Goal: Information Seeking & Learning: Compare options

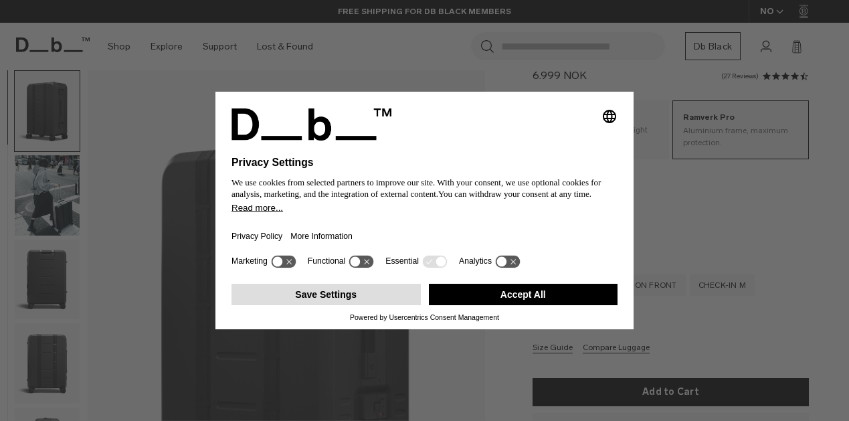
click at [363, 300] on button "Save Settings" at bounding box center [326, 294] width 189 height 21
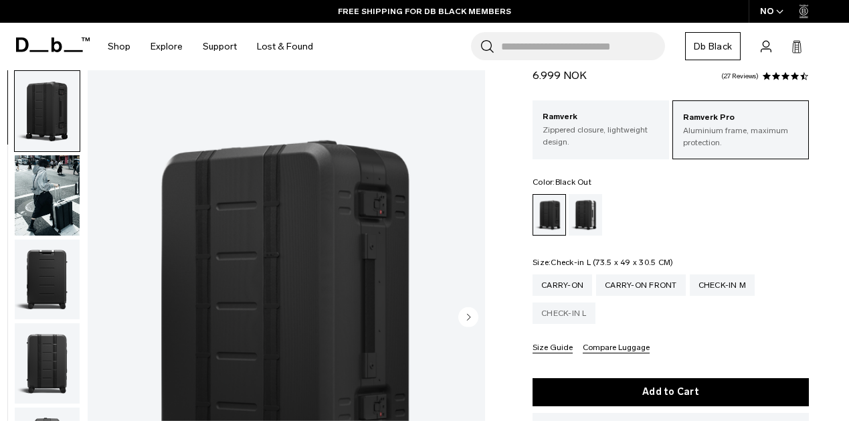
click at [572, 317] on div "Check-in L" at bounding box center [564, 312] width 63 height 21
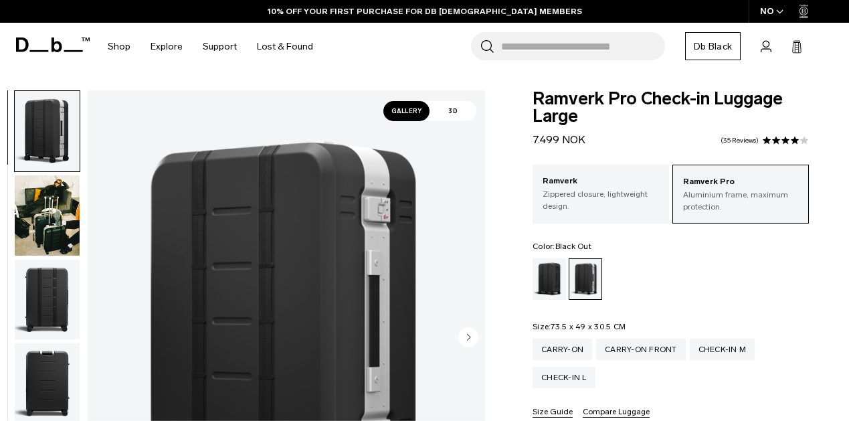
click at [541, 271] on div "Black Out" at bounding box center [550, 278] width 34 height 41
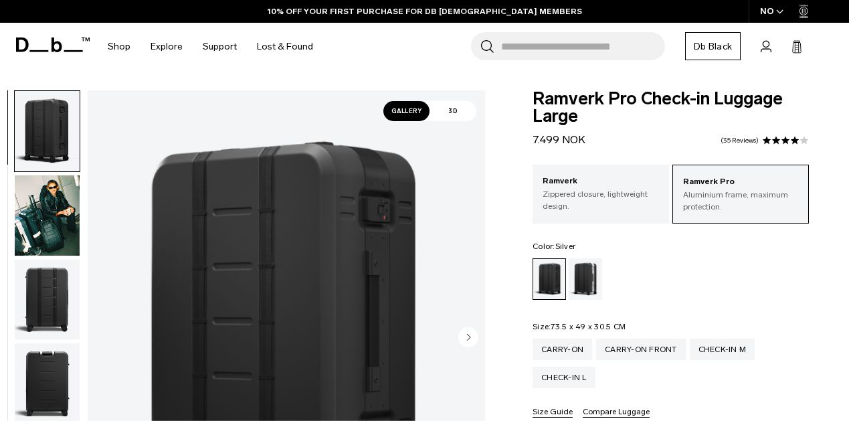
click at [584, 271] on div "Silver" at bounding box center [586, 278] width 34 height 41
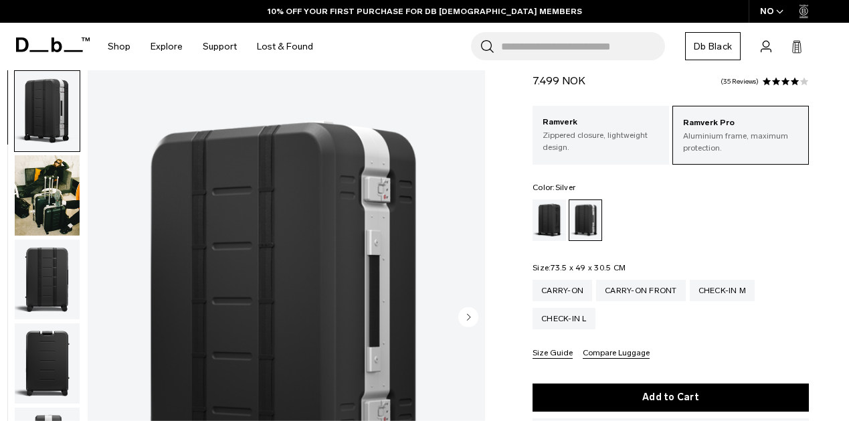
scroll to position [156, 0]
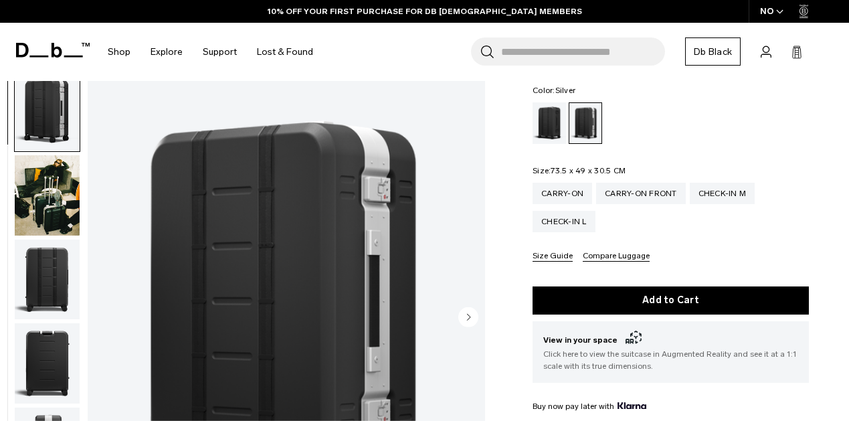
click at [41, 182] on img "button" at bounding box center [47, 195] width 65 height 80
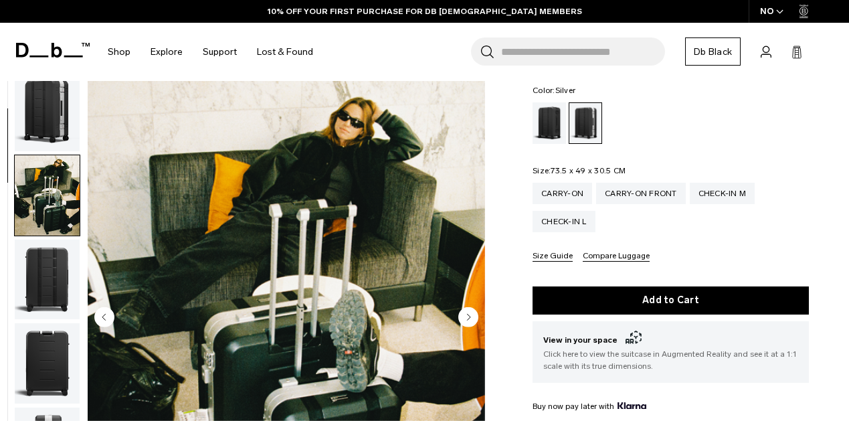
scroll to position [84, 0]
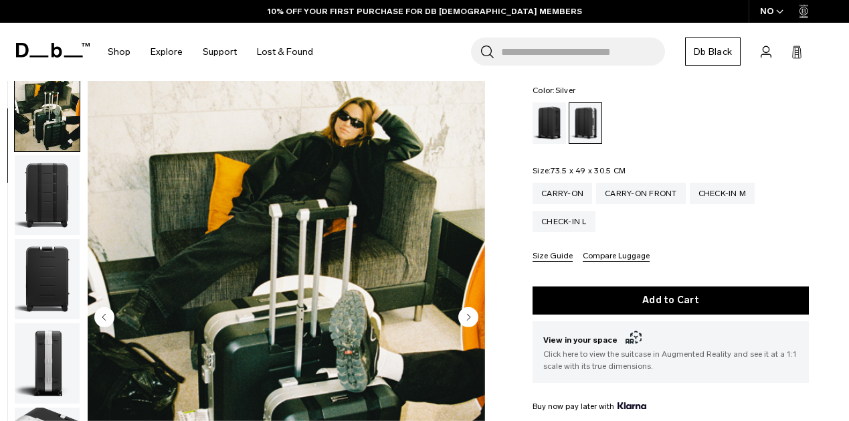
click at [324, 223] on img "2 / 12" at bounding box center [287, 318] width 398 height 497
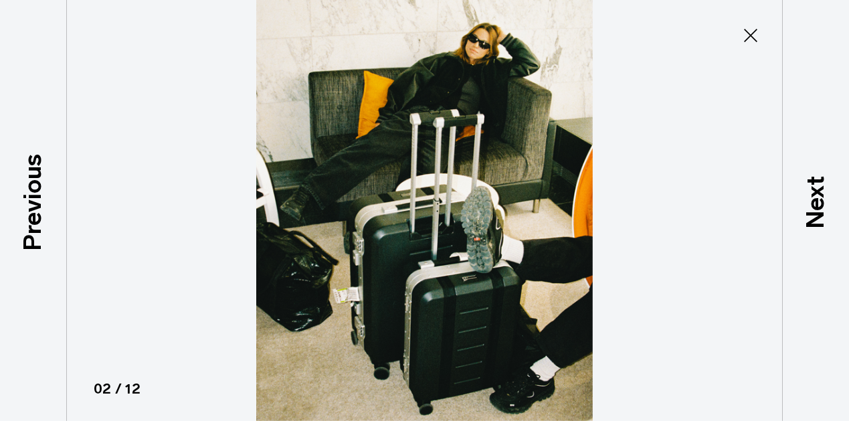
type button "Close"
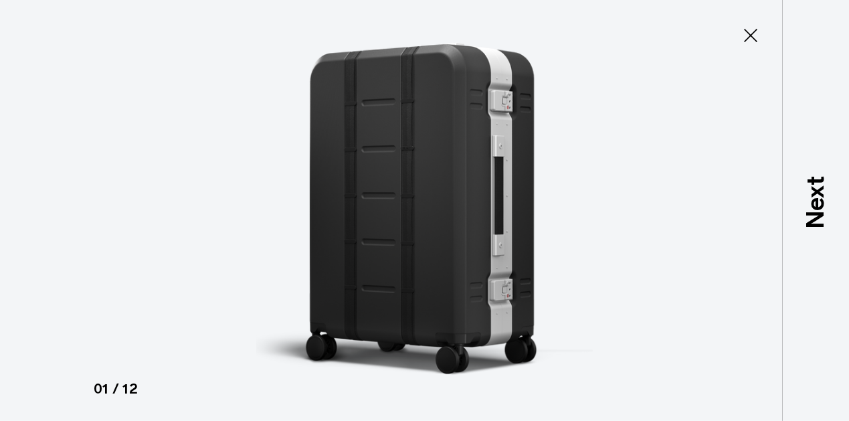
scroll to position [0, 0]
click at [749, 33] on icon at bounding box center [750, 35] width 13 height 13
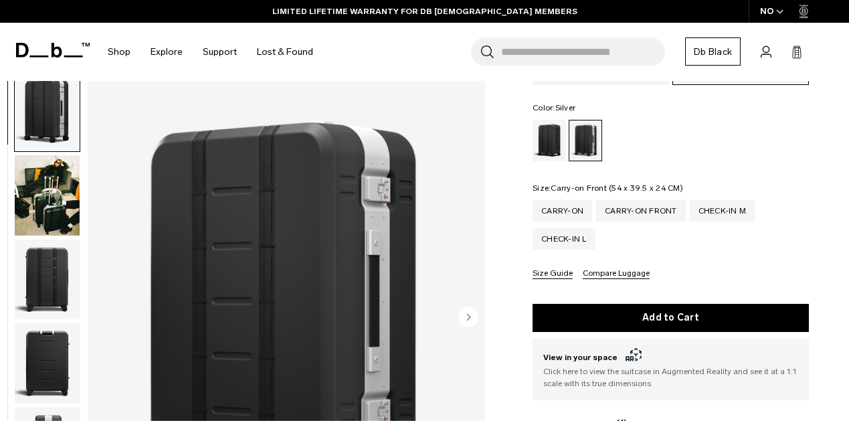
scroll to position [127, 0]
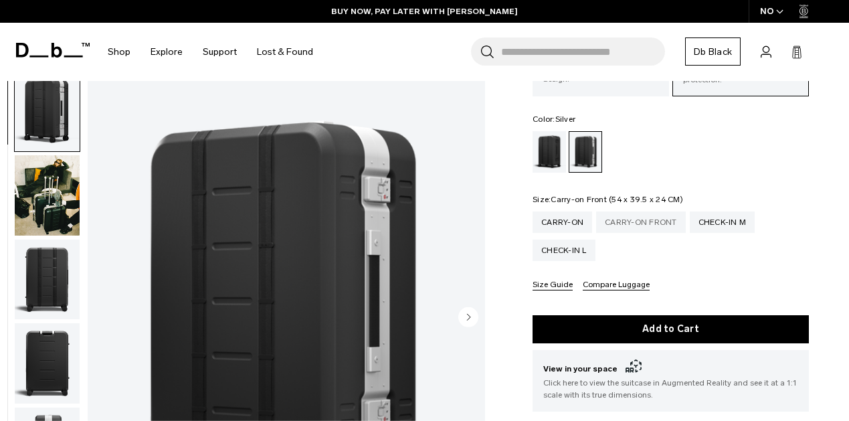
click at [616, 225] on div "Carry-on Front" at bounding box center [641, 221] width 90 height 21
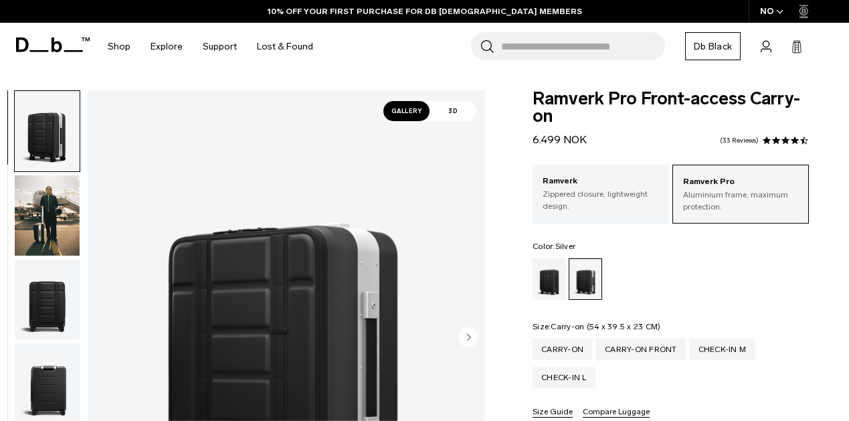
scroll to position [191, 0]
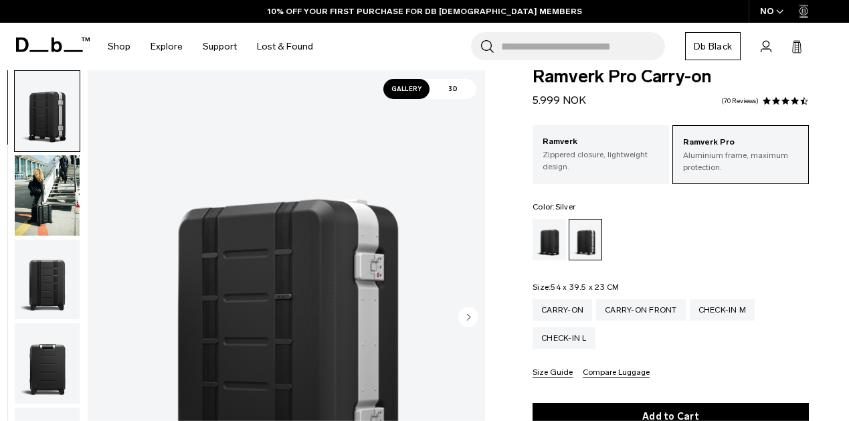
scroll to position [24, 0]
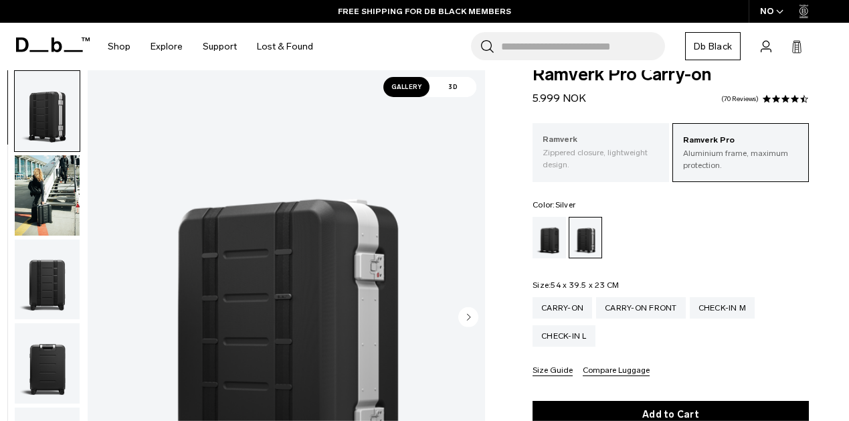
click at [604, 168] on p "Zippered closure, lightweight design." at bounding box center [601, 159] width 116 height 24
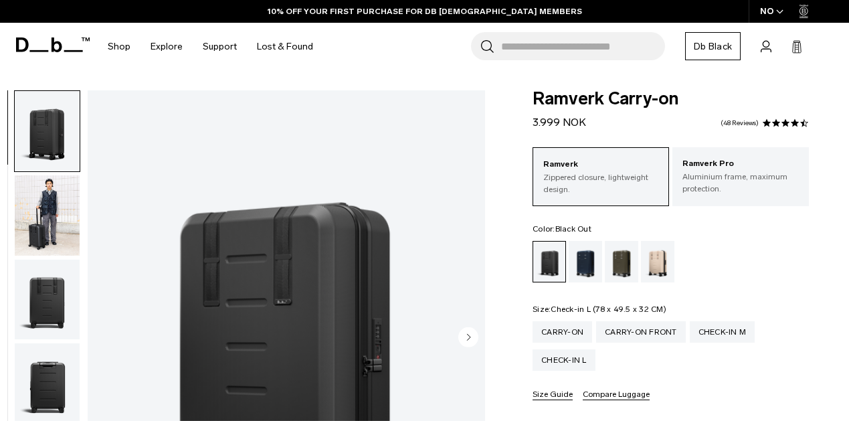
click at [576, 349] on div "Check-in L" at bounding box center [564, 359] width 63 height 21
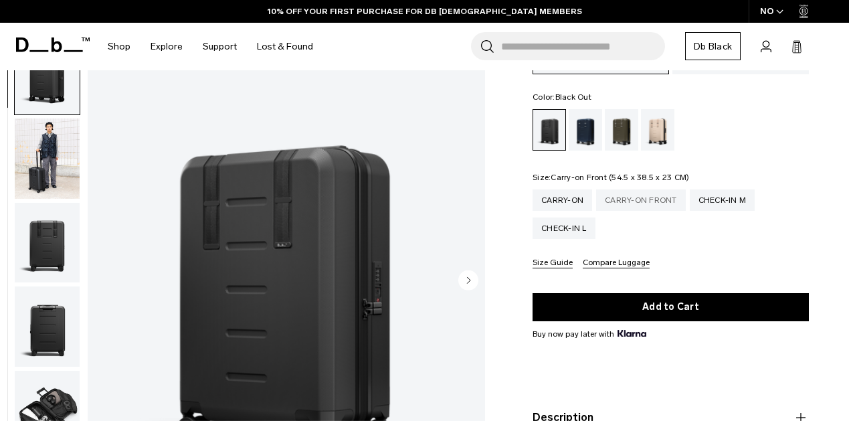
scroll to position [132, 0]
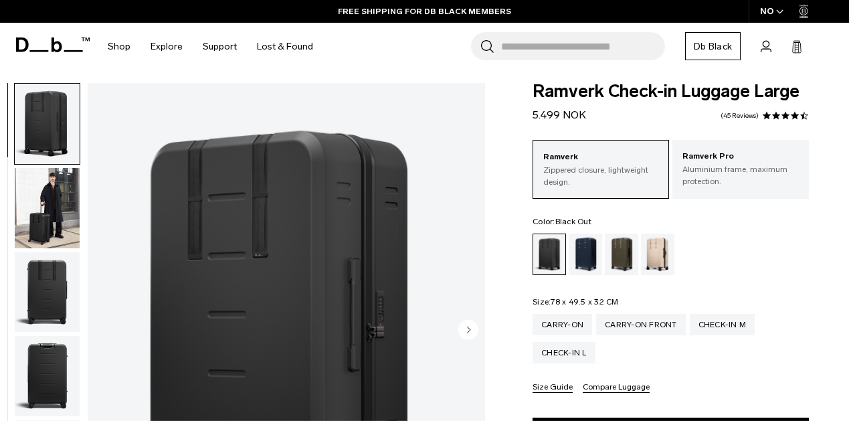
scroll to position [22, 0]
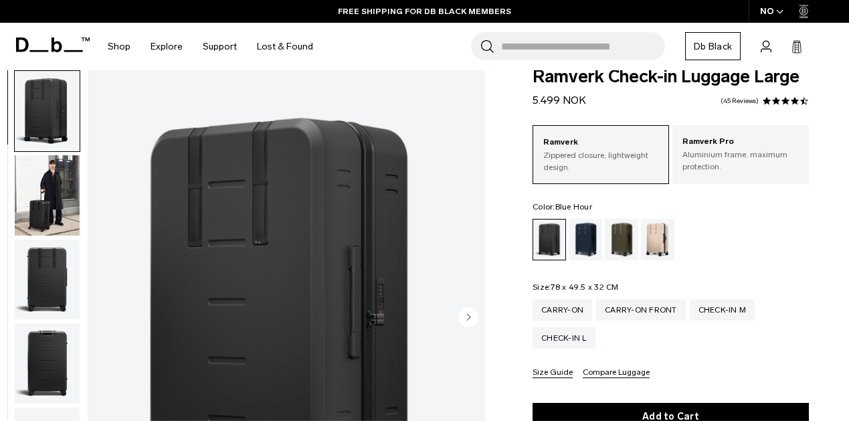
click at [586, 240] on div "Blue Hour" at bounding box center [586, 239] width 34 height 41
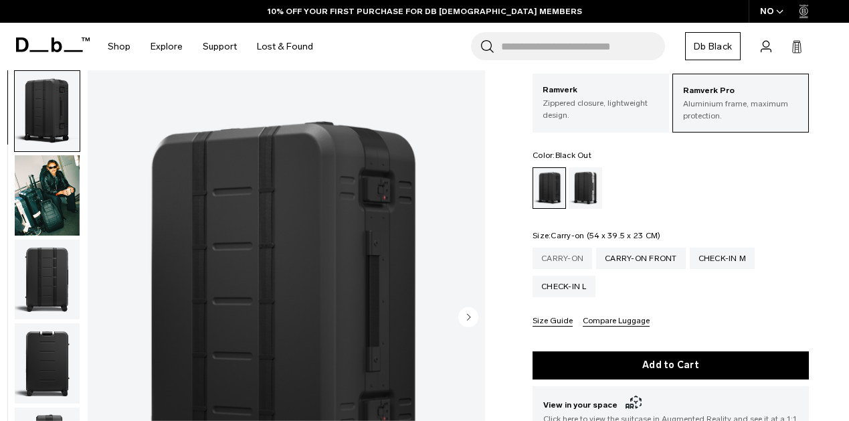
scroll to position [91, 0]
click at [558, 258] on div "Carry-on" at bounding box center [563, 258] width 60 height 21
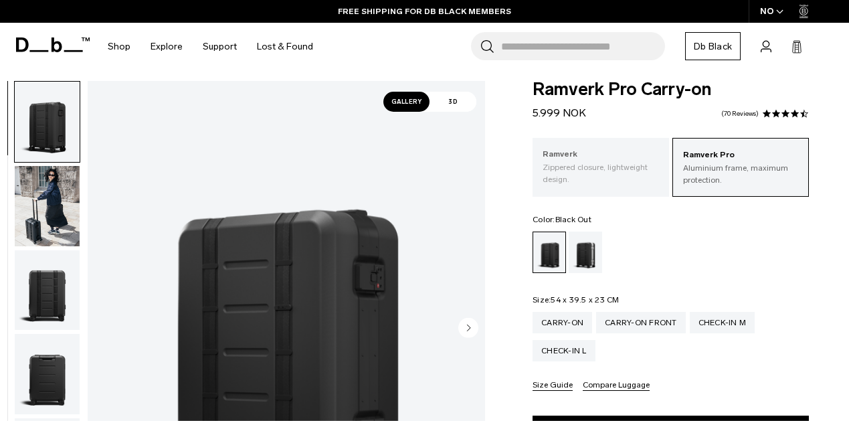
click at [616, 176] on p "Zippered closure, lightweight design." at bounding box center [601, 173] width 116 height 24
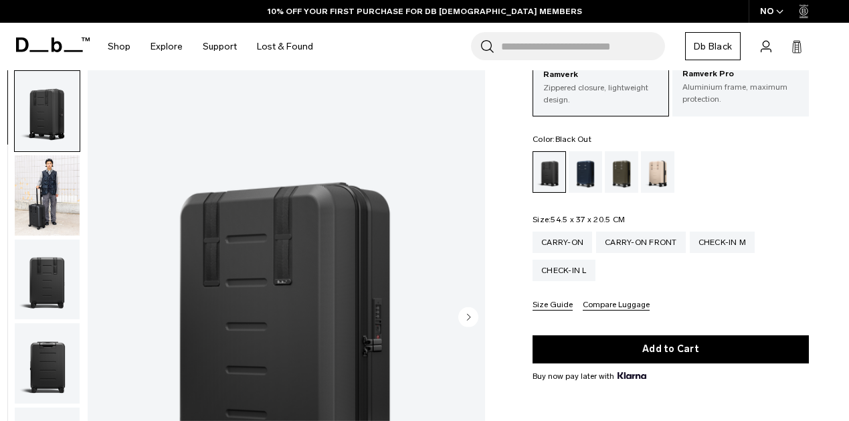
click at [468, 319] on icon "Next slide" at bounding box center [469, 317] width 3 height 6
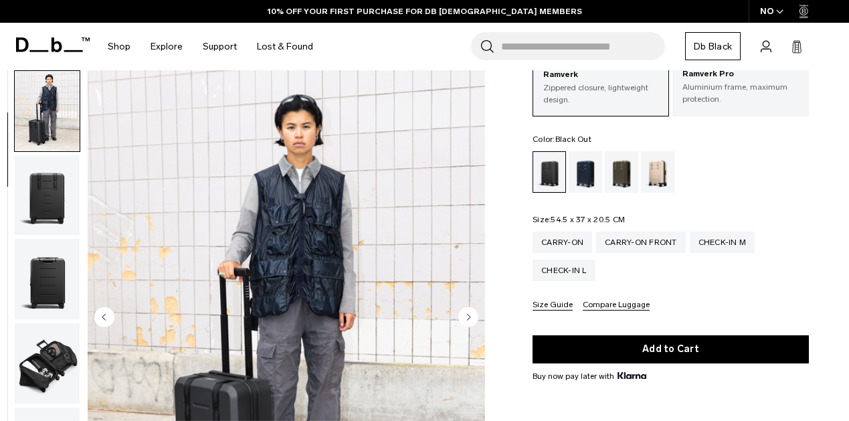
click at [468, 319] on icon "Next slide" at bounding box center [469, 317] width 3 height 6
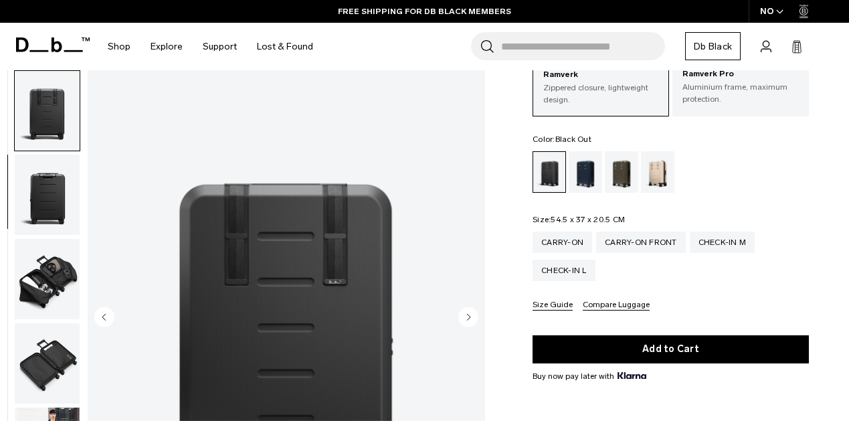
click at [468, 319] on icon "Next slide" at bounding box center [469, 317] width 3 height 6
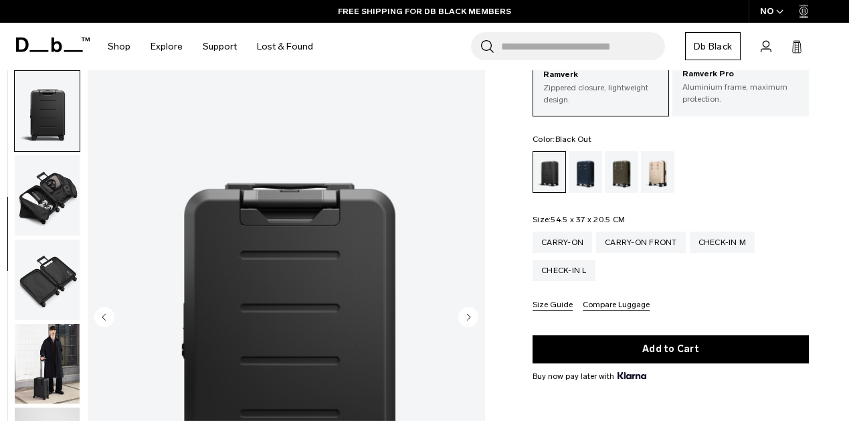
click at [468, 319] on icon "Next slide" at bounding box center [469, 317] width 3 height 6
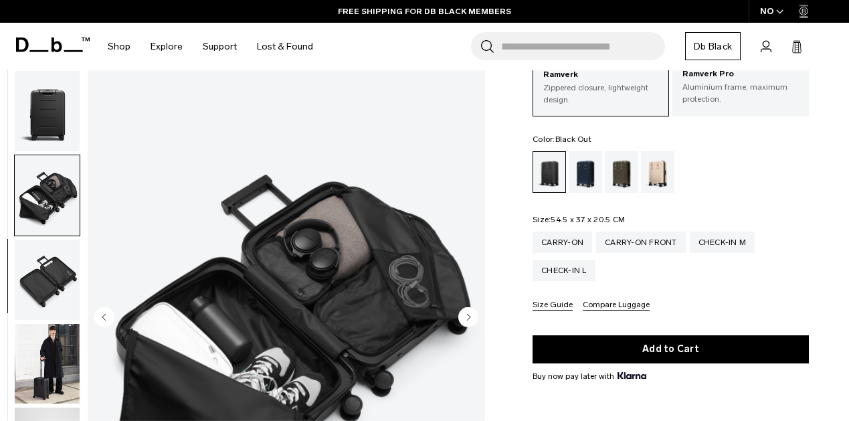
scroll to position [337, 0]
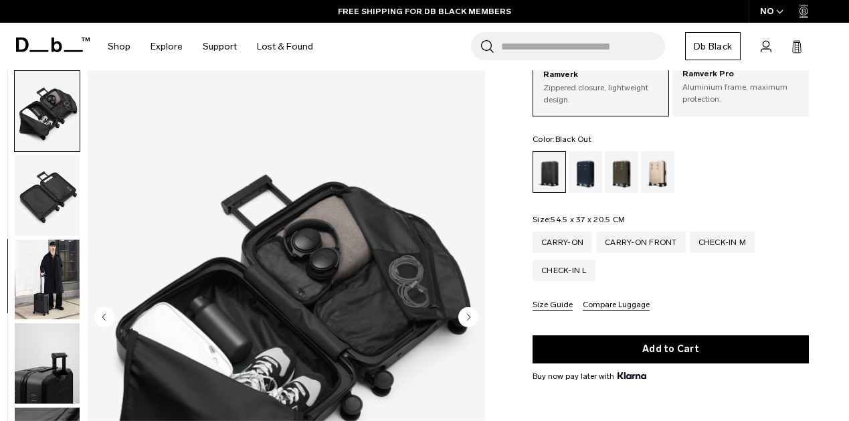
click at [468, 319] on icon "Next slide" at bounding box center [469, 317] width 3 height 6
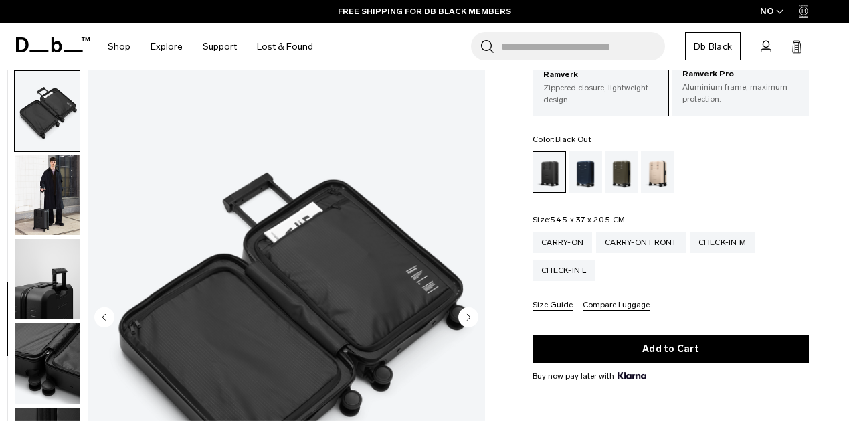
click at [468, 319] on icon "Next slide" at bounding box center [469, 317] width 3 height 6
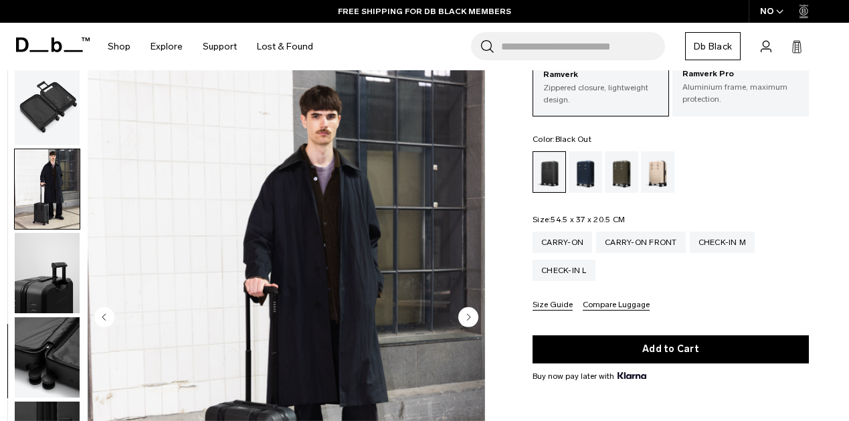
click at [468, 319] on icon "Next slide" at bounding box center [469, 317] width 3 height 6
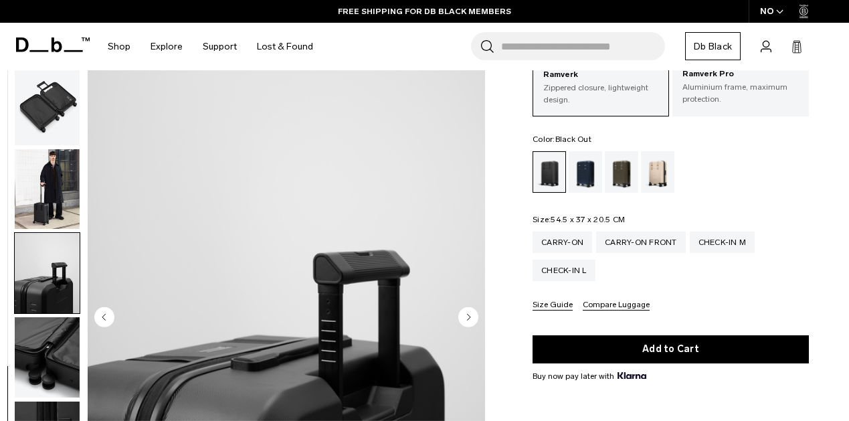
click at [468, 319] on icon "Next slide" at bounding box center [469, 317] width 3 height 6
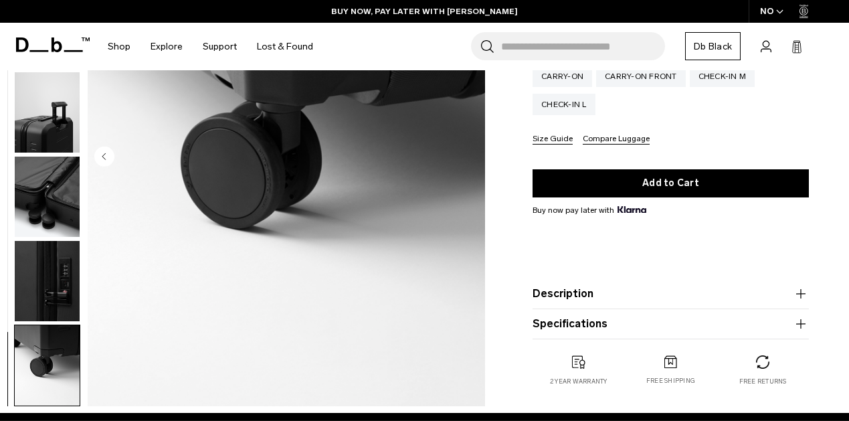
scroll to position [233, 0]
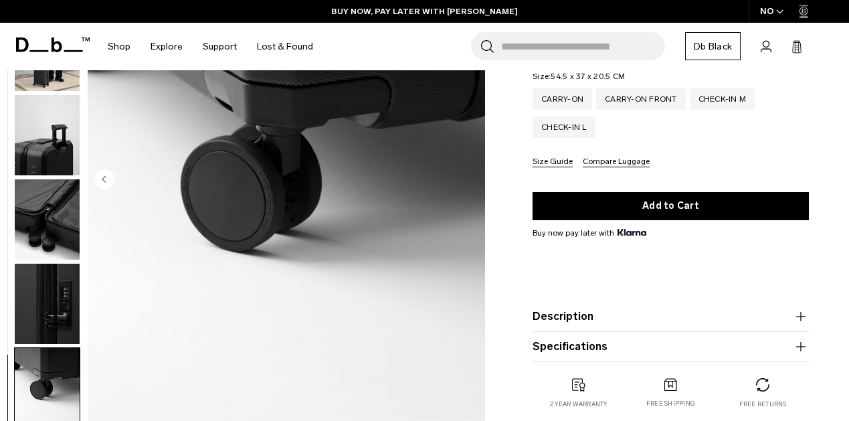
click at [584, 317] on button "Description" at bounding box center [671, 317] width 276 height 16
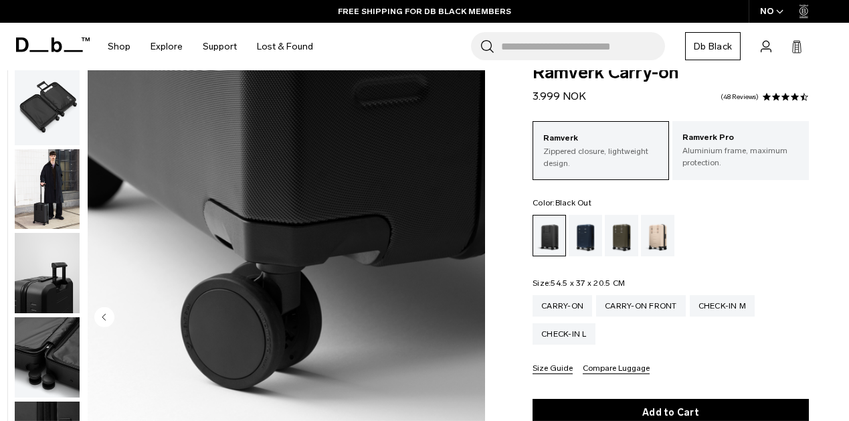
scroll to position [17, 0]
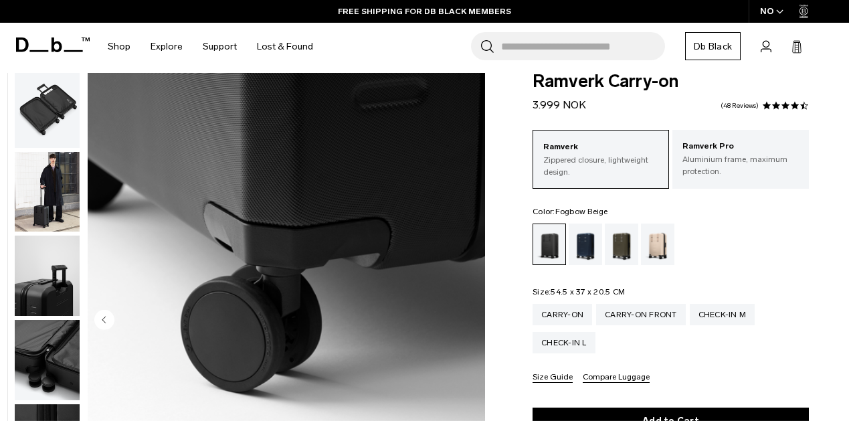
click at [665, 244] on div "Fogbow Beige" at bounding box center [658, 244] width 34 height 41
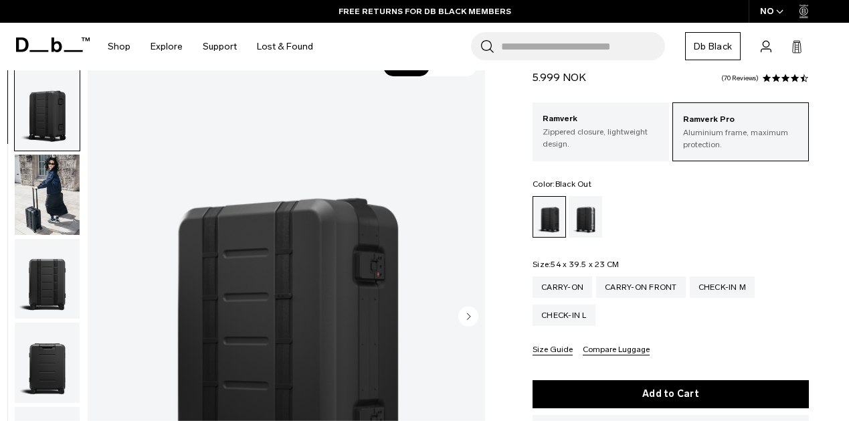
scroll to position [29, 0]
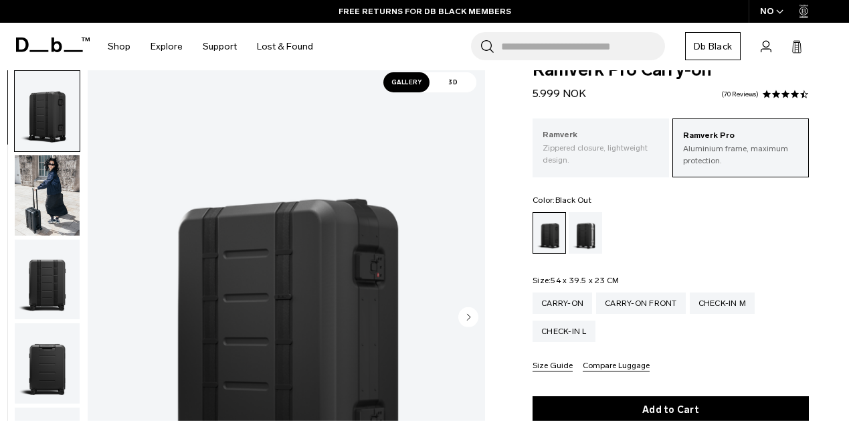
click at [596, 137] on p "Ramverk" at bounding box center [601, 134] width 116 height 13
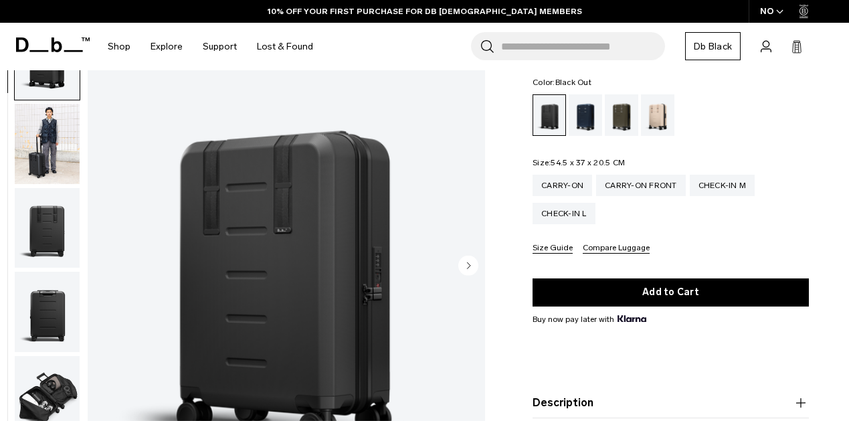
scroll to position [98, 0]
